Goal: Task Accomplishment & Management: Manage account settings

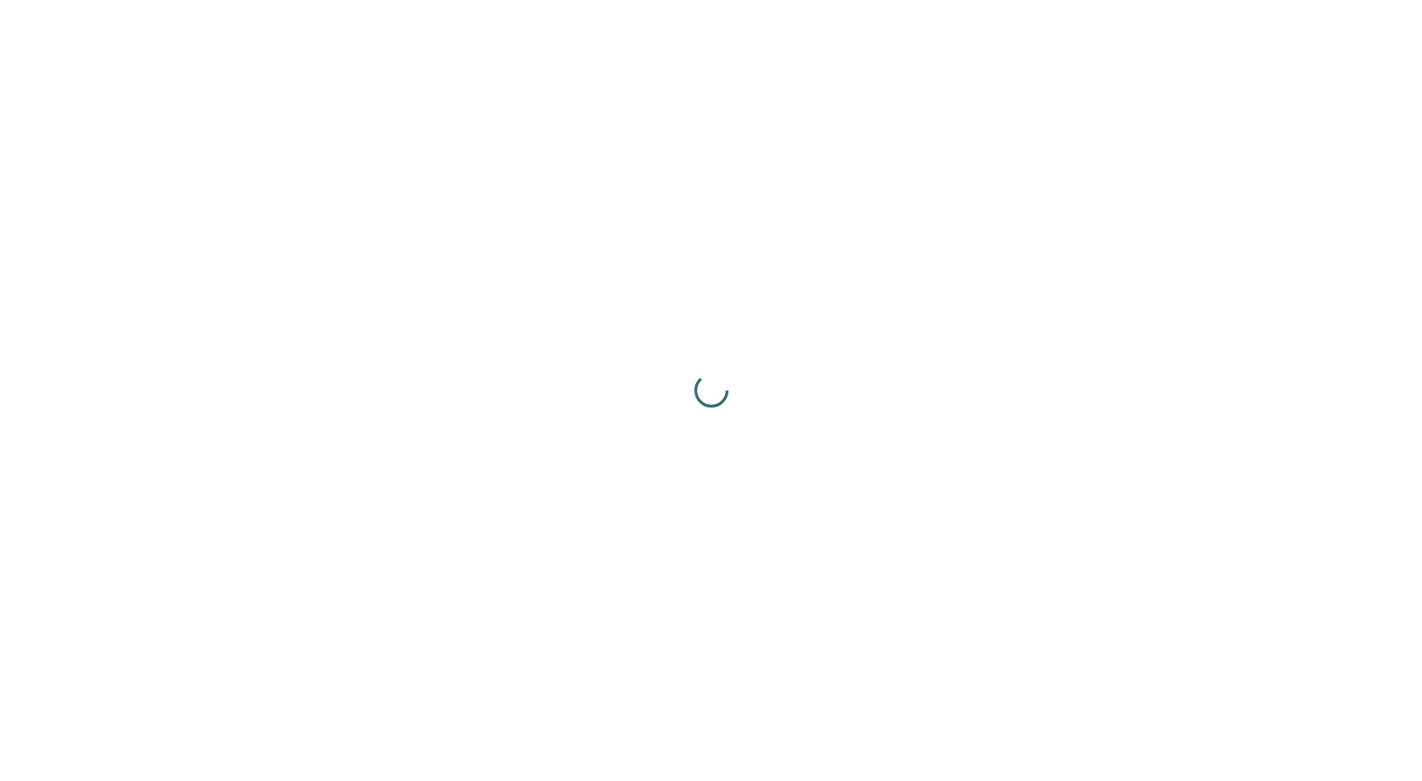
click at [977, 187] on div at bounding box center [711, 390] width 1422 height 781
click at [977, 188] on div at bounding box center [711, 390] width 1422 height 781
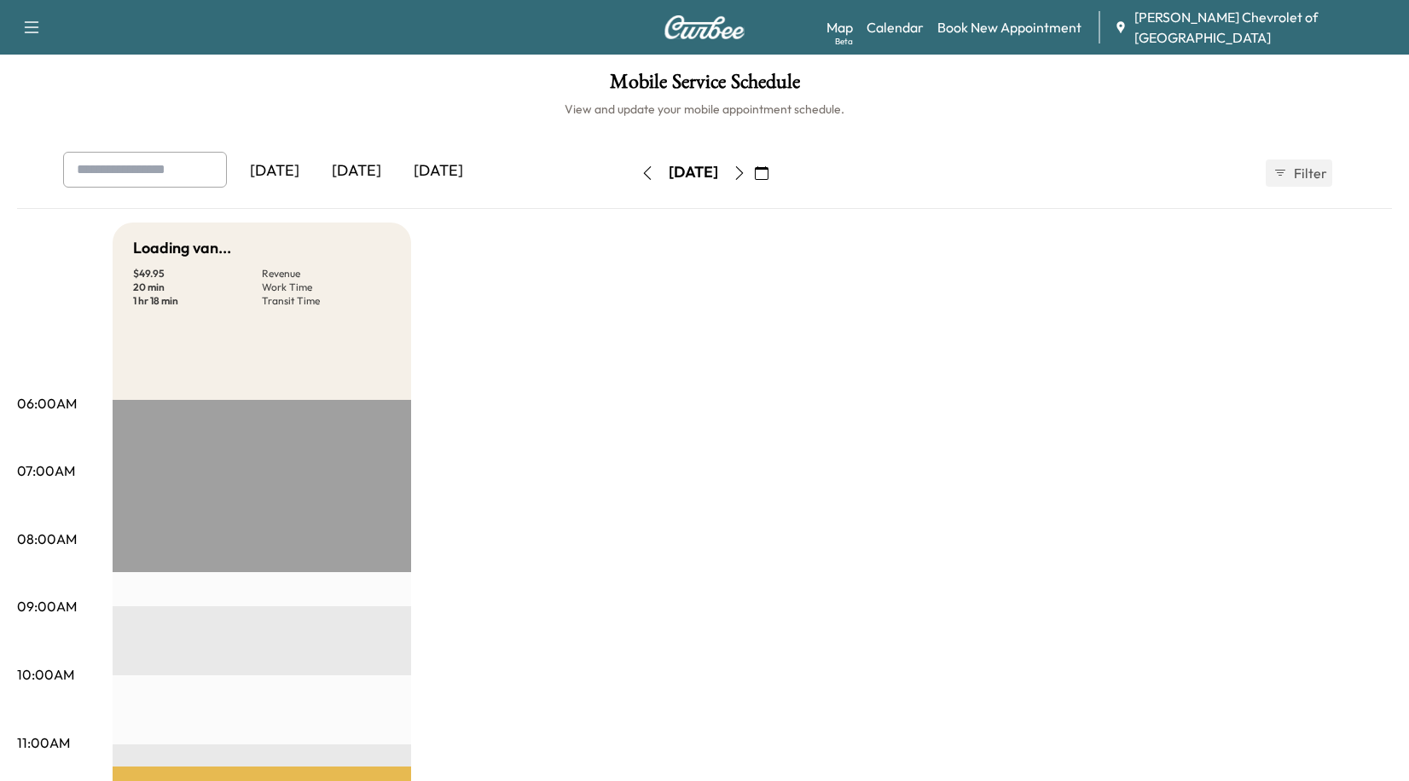
click at [746, 174] on icon "button" at bounding box center [740, 173] width 14 height 14
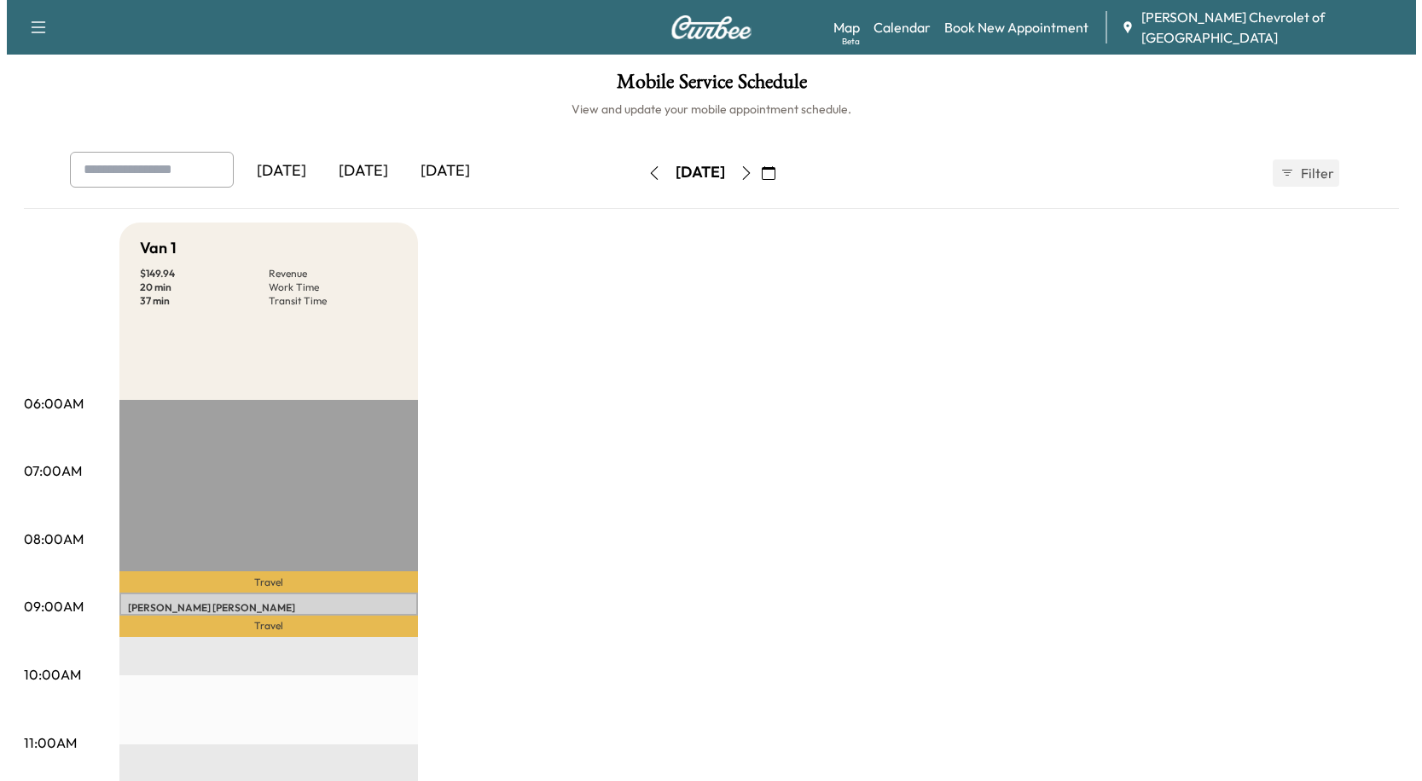
scroll to position [341, 0]
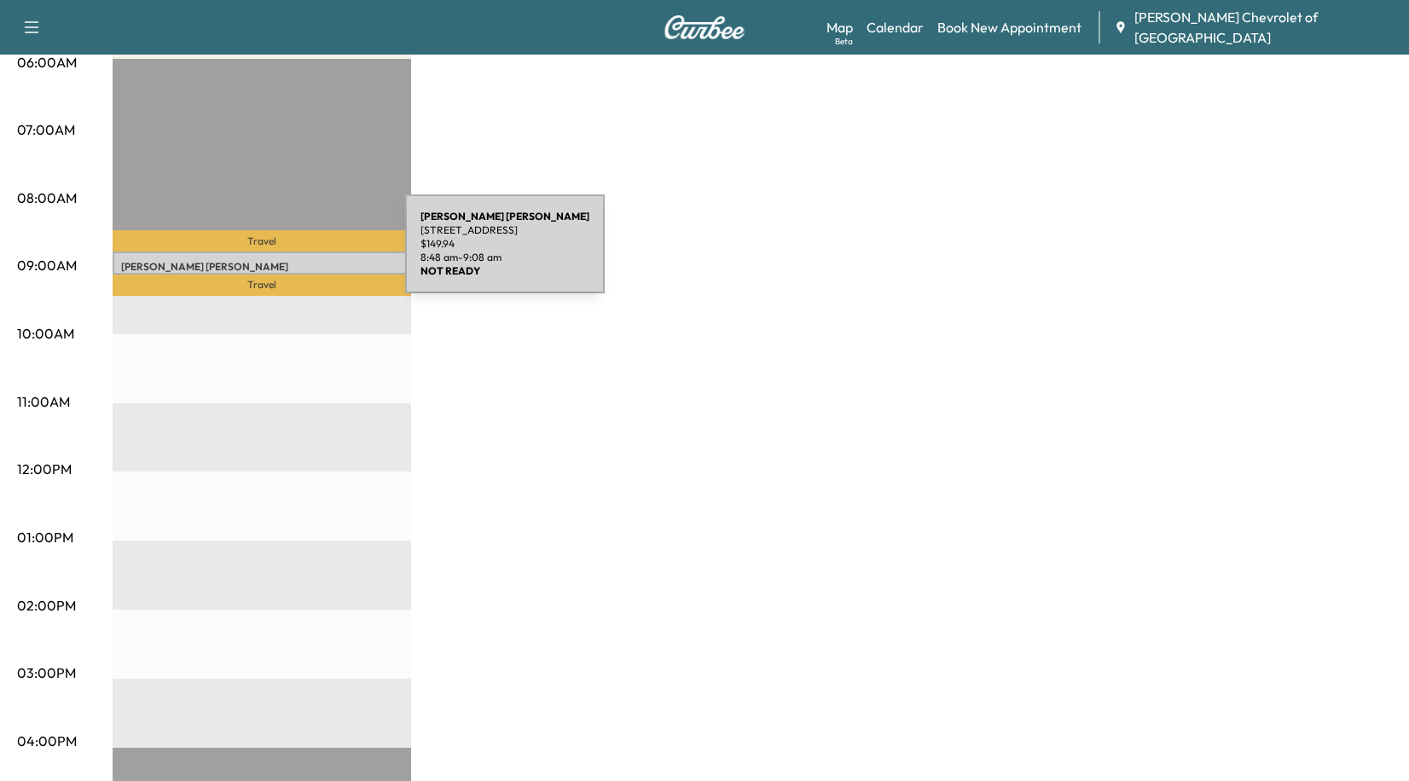
drag, startPoint x: 277, startPoint y: 254, endPoint x: 180, endPoint y: 273, distance: 99.0
click at [180, 275] on p "Travel" at bounding box center [262, 286] width 299 height 22
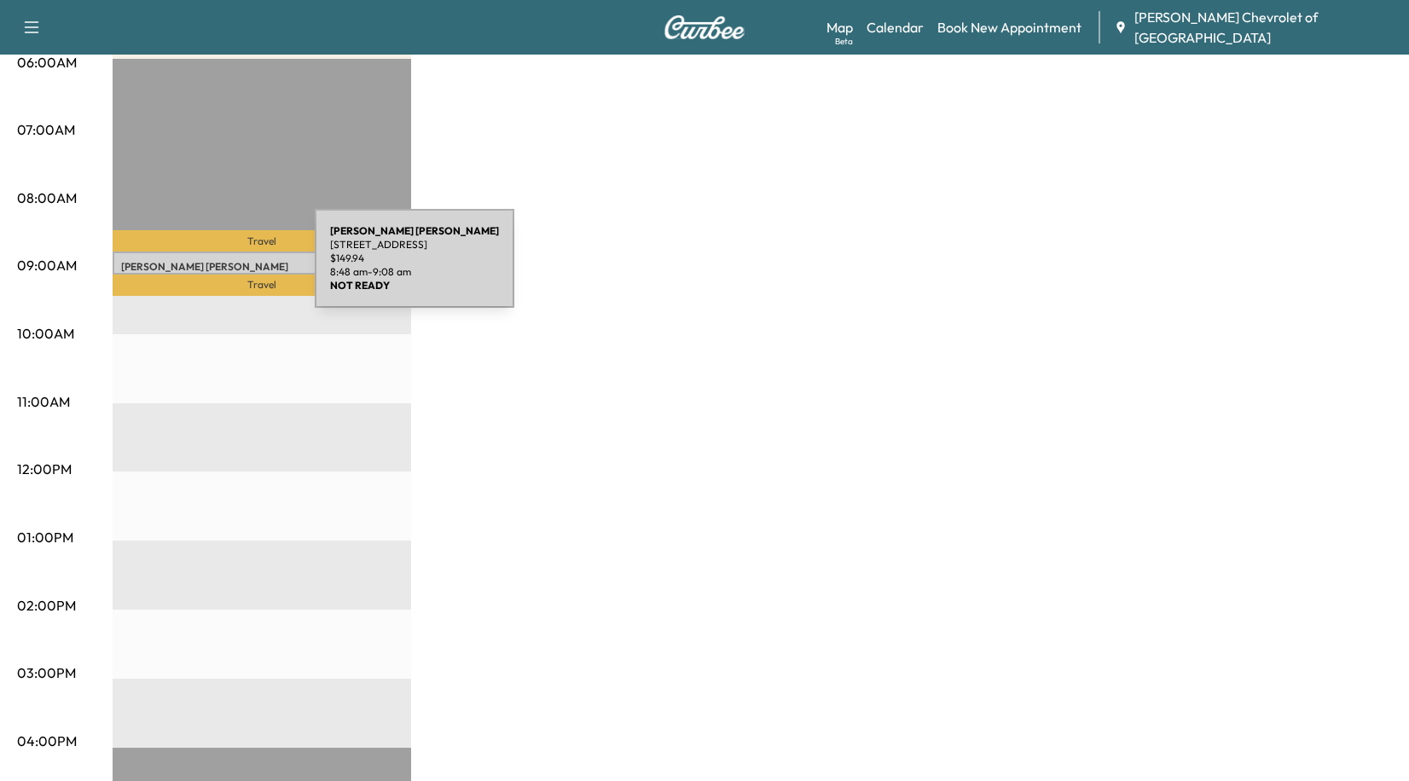
click at [187, 269] on p "[PERSON_NAME]" at bounding box center [262, 267] width 282 height 14
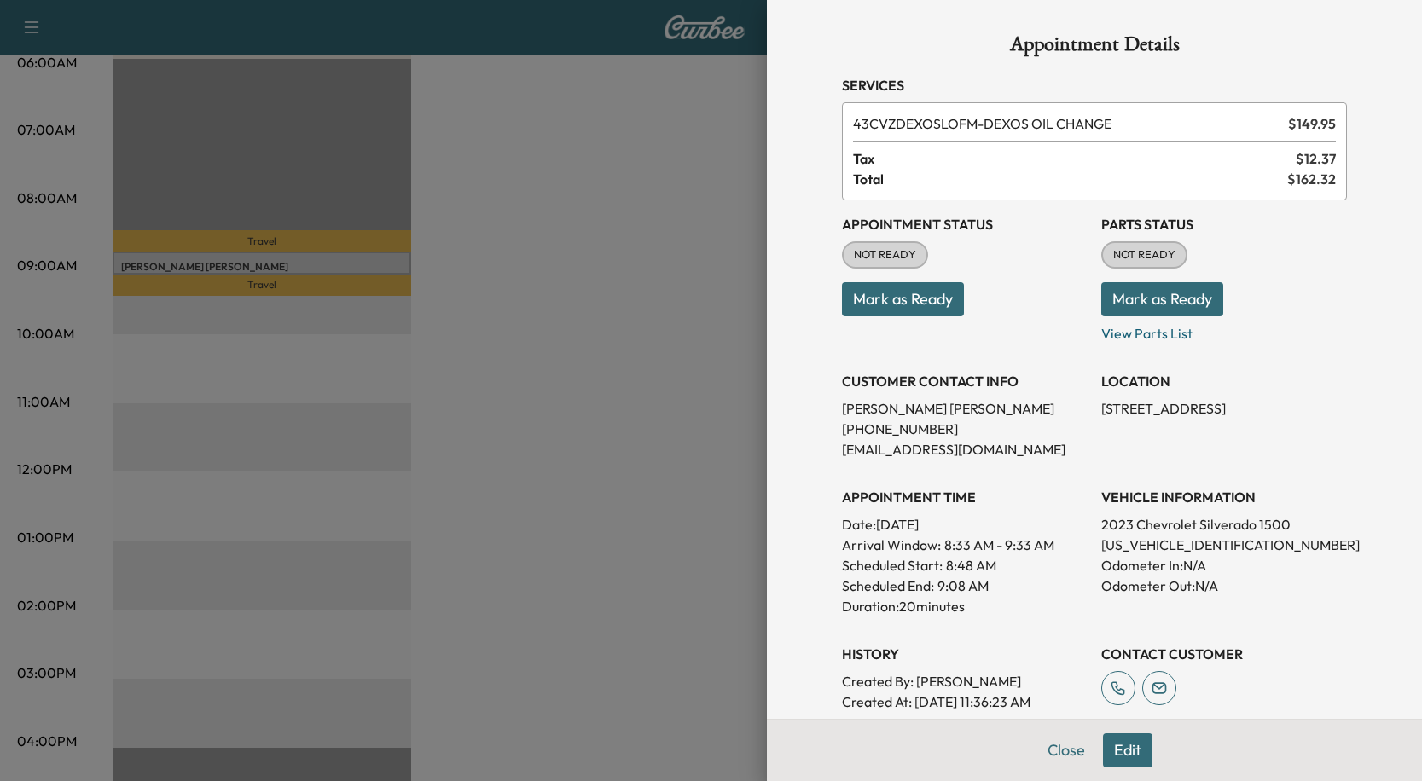
scroll to position [164, 0]
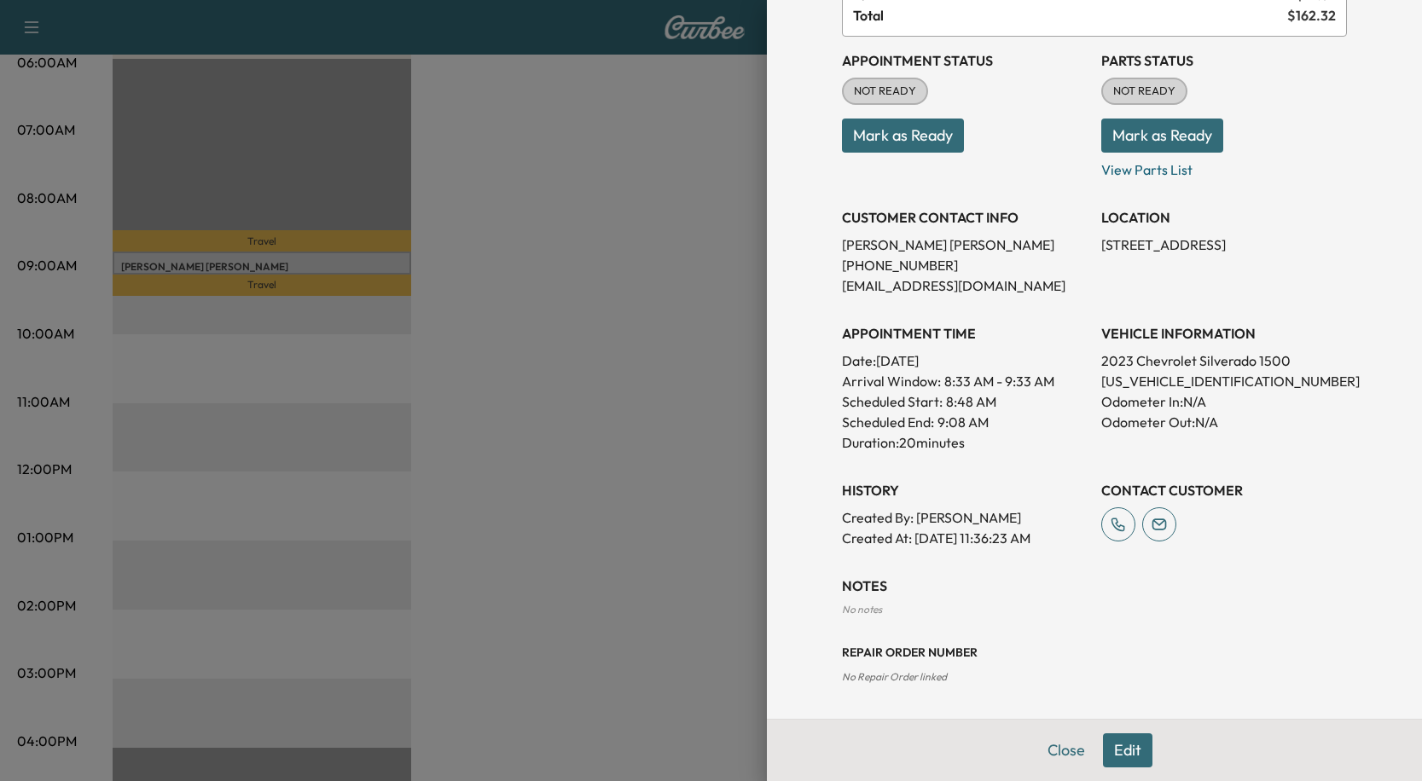
click at [1103, 738] on button "Edit" at bounding box center [1127, 751] width 49 height 34
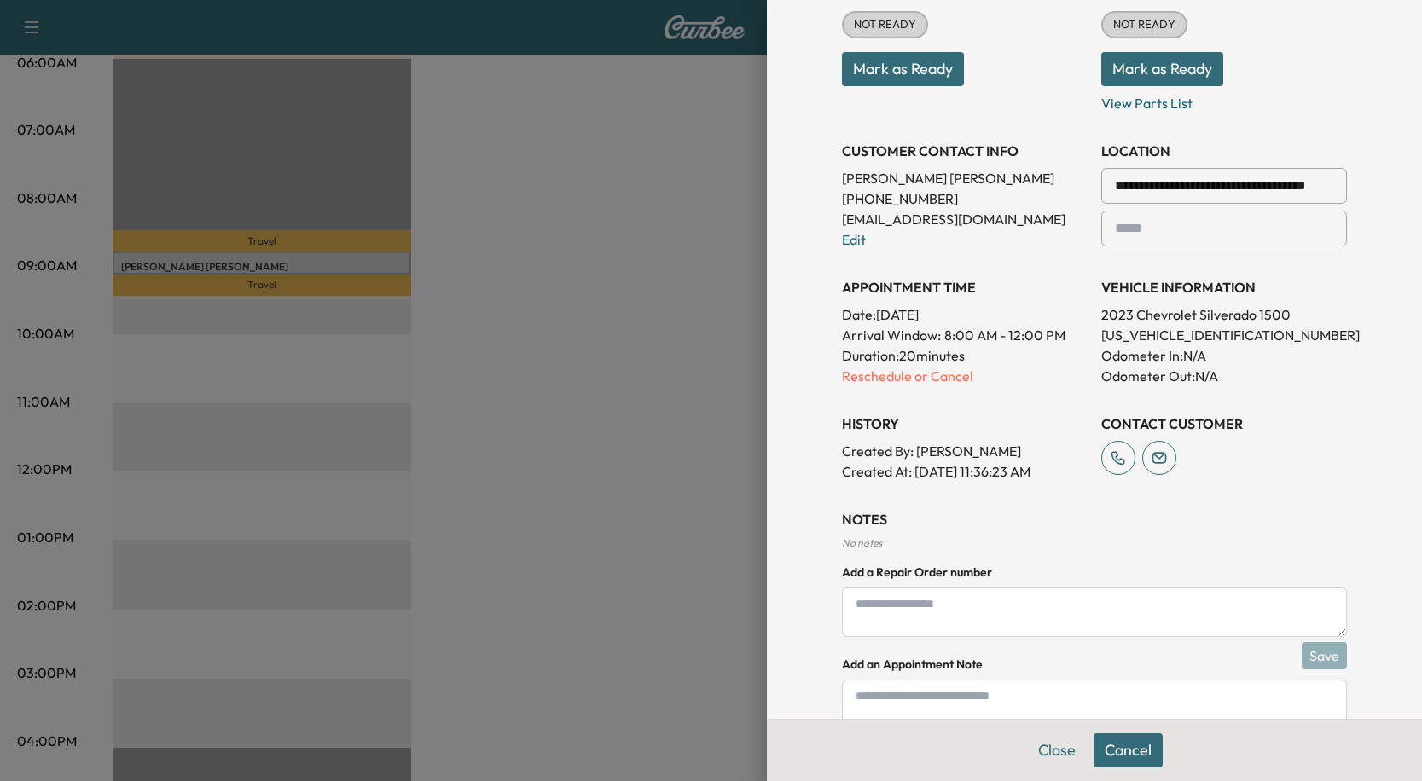
scroll to position [343, 0]
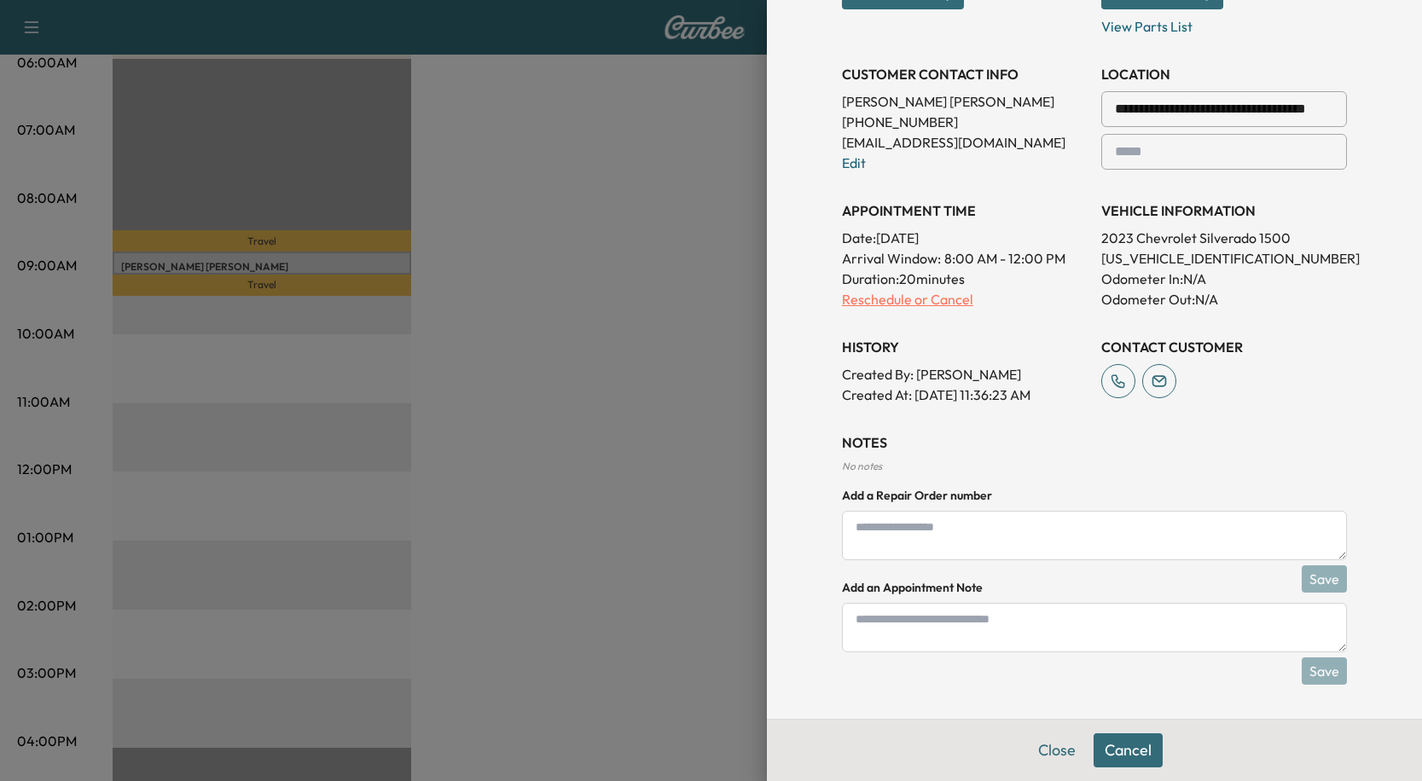
click at [924, 305] on p "Reschedule or Cancel" at bounding box center [965, 299] width 246 height 20
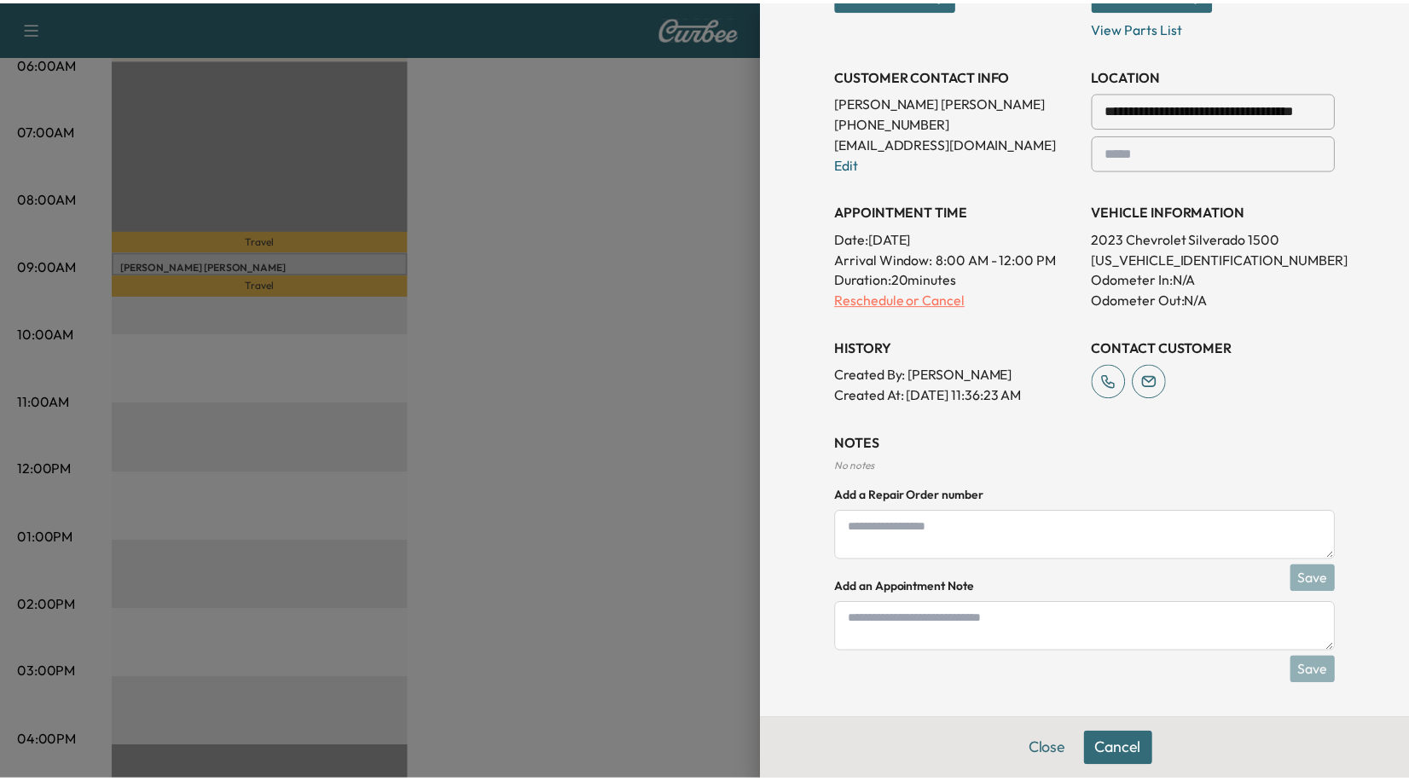
scroll to position [0, 0]
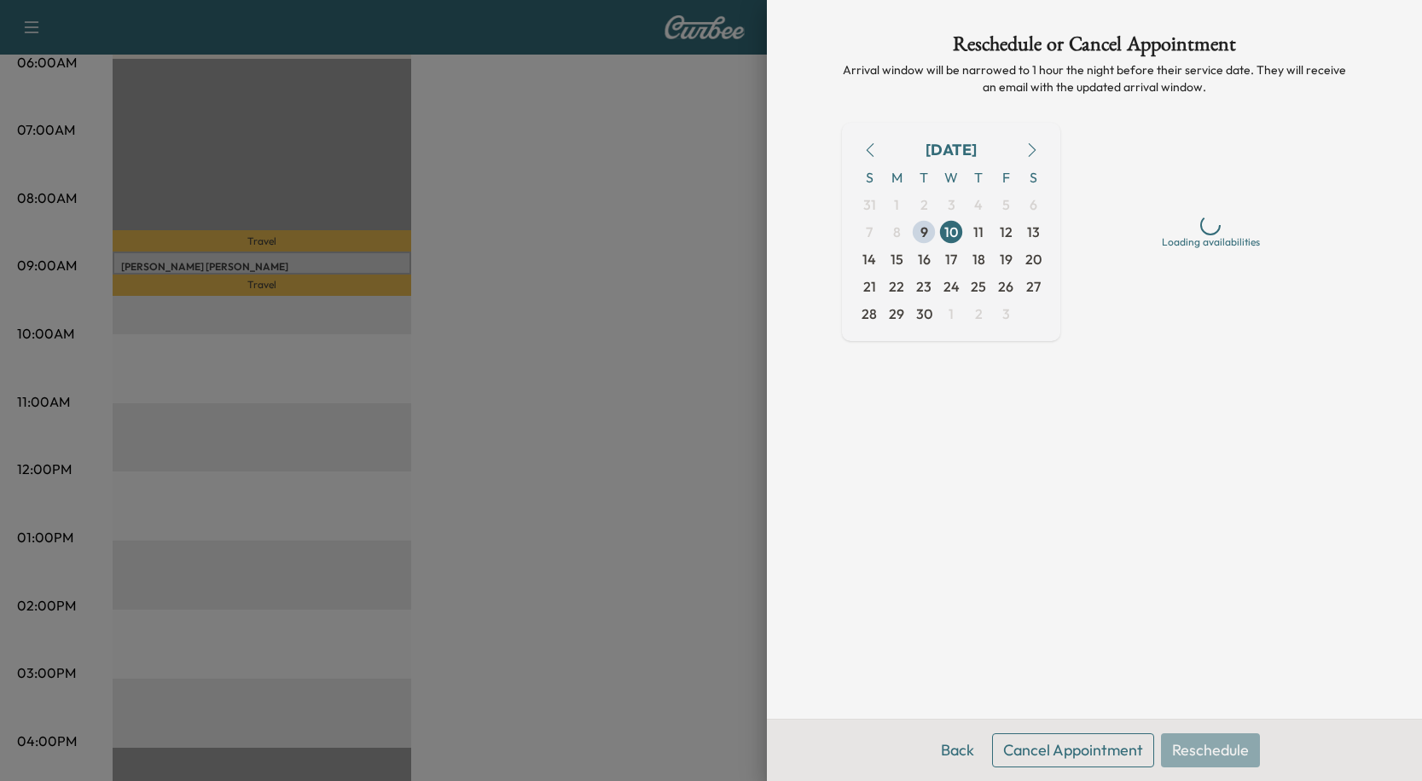
click at [1031, 748] on button "Cancel Appointment" at bounding box center [1073, 751] width 162 height 34
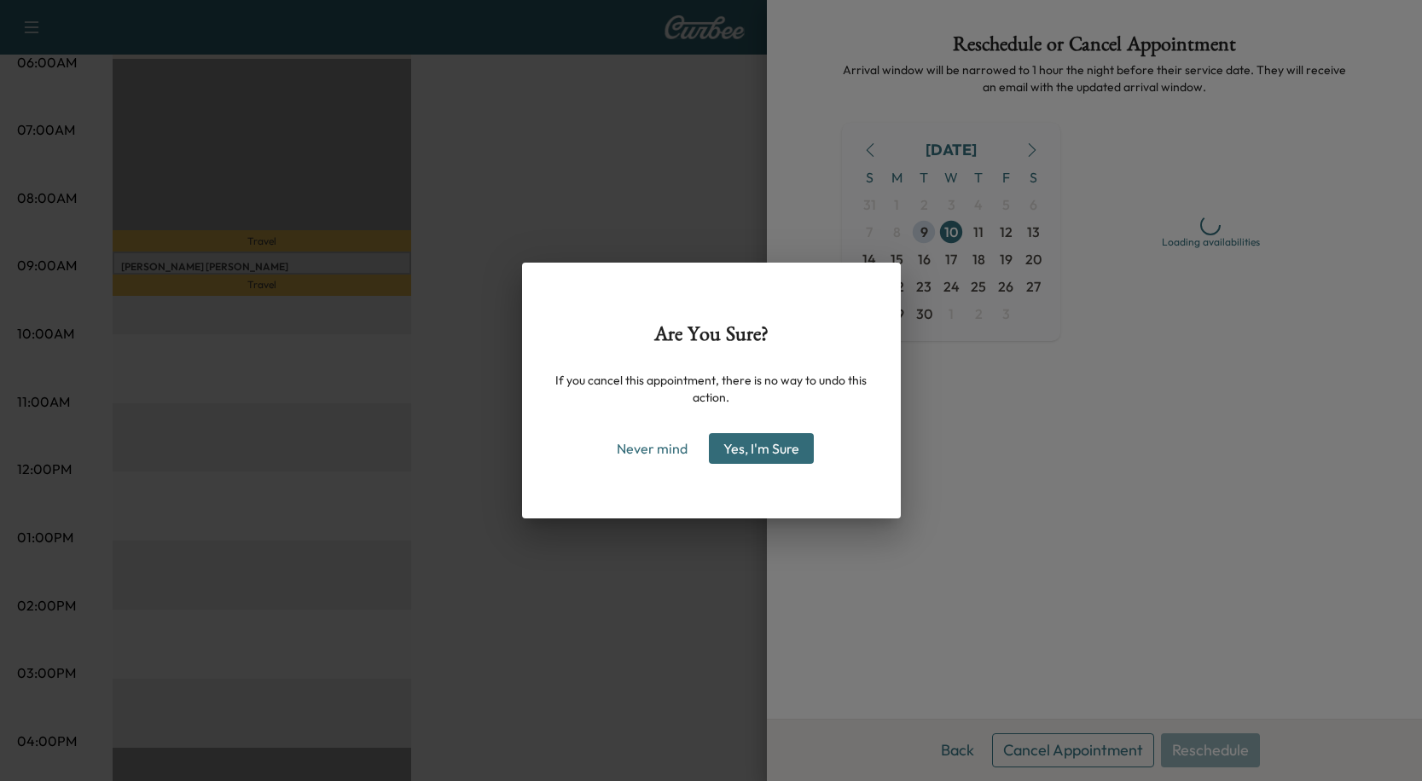
click at [747, 455] on button "Yes, I'm Sure" at bounding box center [761, 448] width 105 height 31
